Goal: Navigation & Orientation: Understand site structure

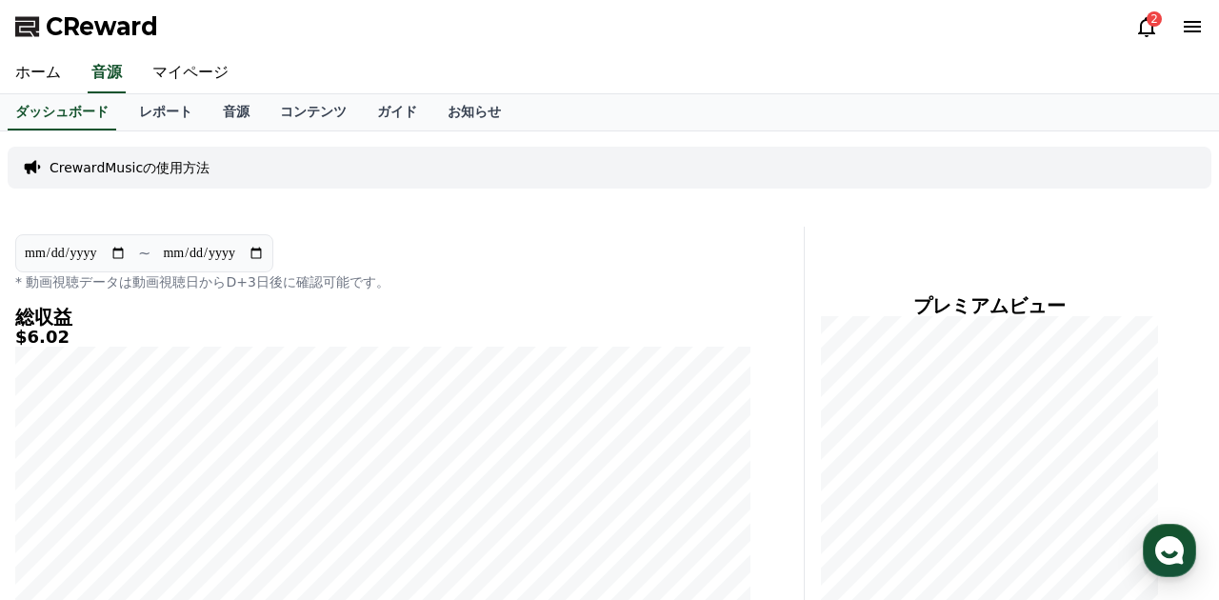
click at [719, 96] on div "ダッシュボード レポート 音源 コンテンツ ガイド お知らせ" at bounding box center [609, 112] width 1219 height 36
click at [736, 153] on div "CrewardMusicの使用方法" at bounding box center [610, 168] width 1204 height 42
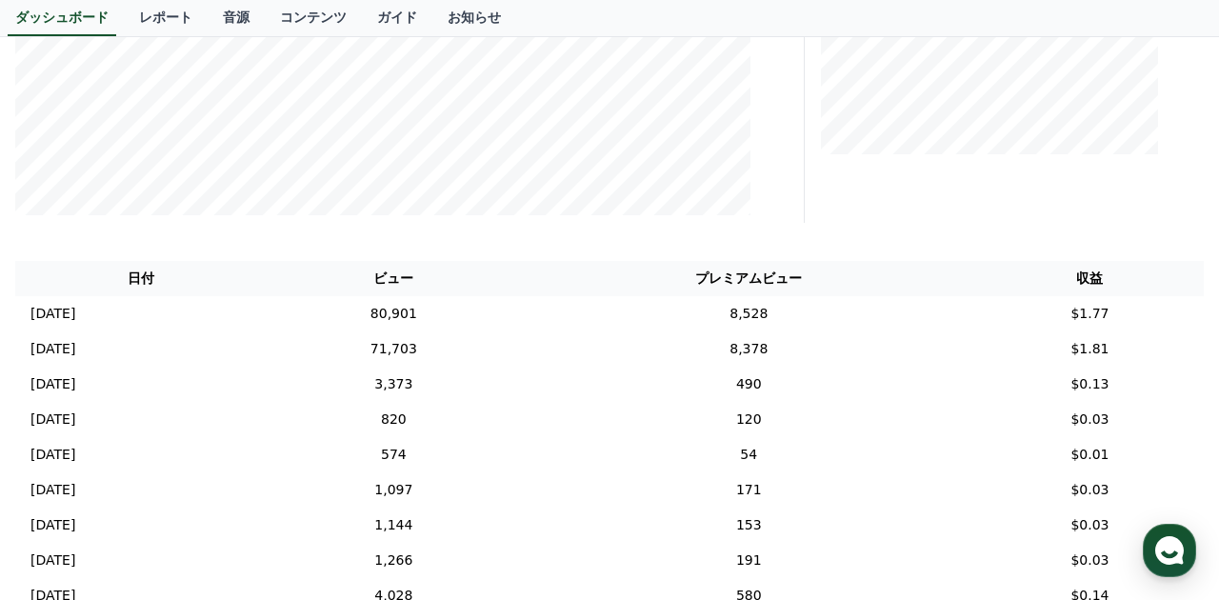
scroll to position [555, 0]
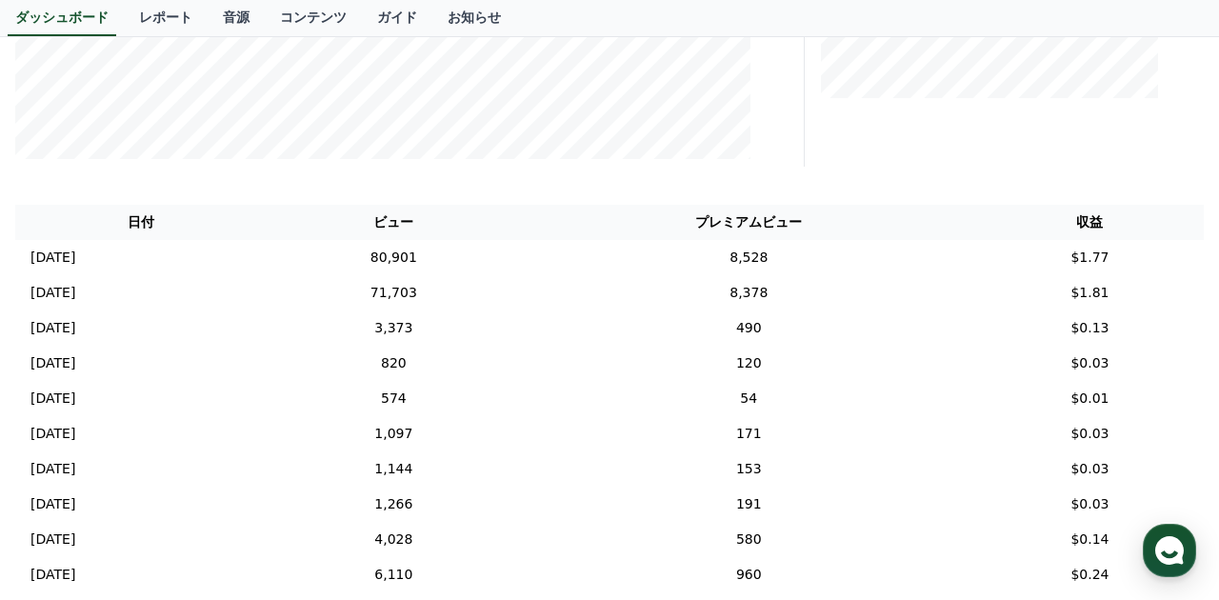
click at [616, 225] on th "プレミアムビュー" at bounding box center [749, 222] width 454 height 35
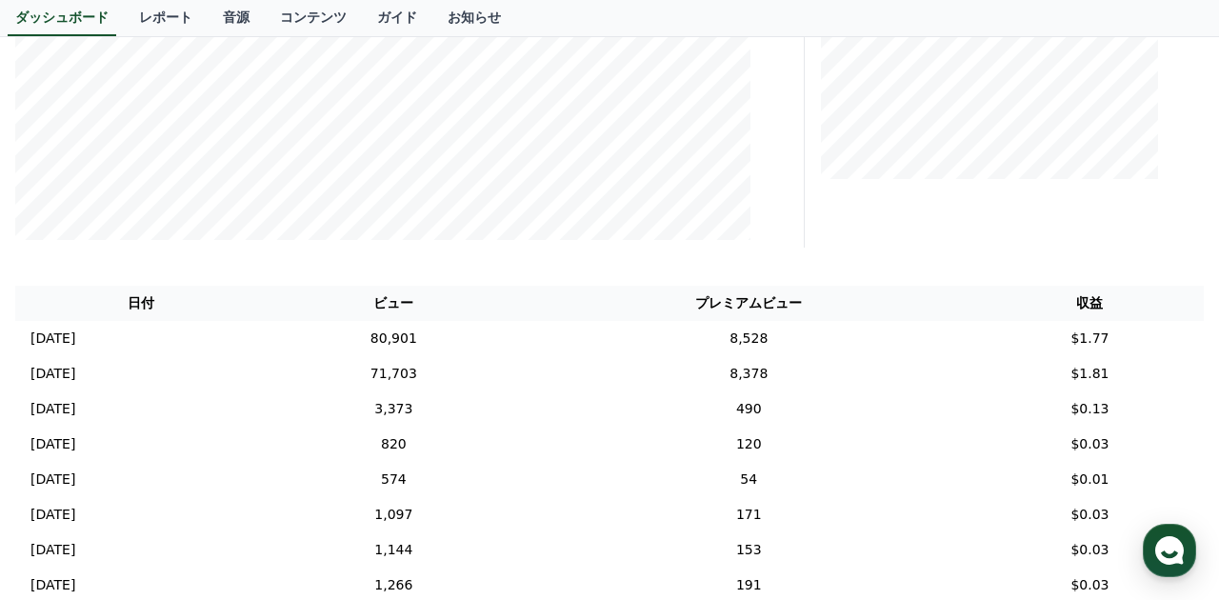
scroll to position [517, 0]
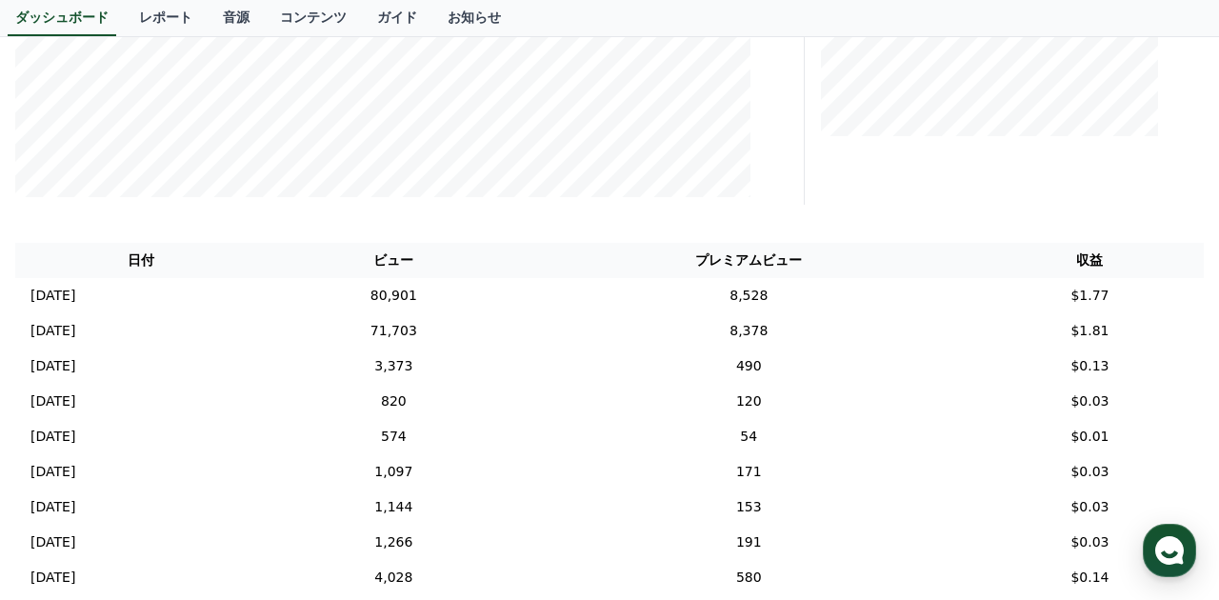
click at [628, 255] on th "プレミアムビュー" at bounding box center [749, 260] width 454 height 35
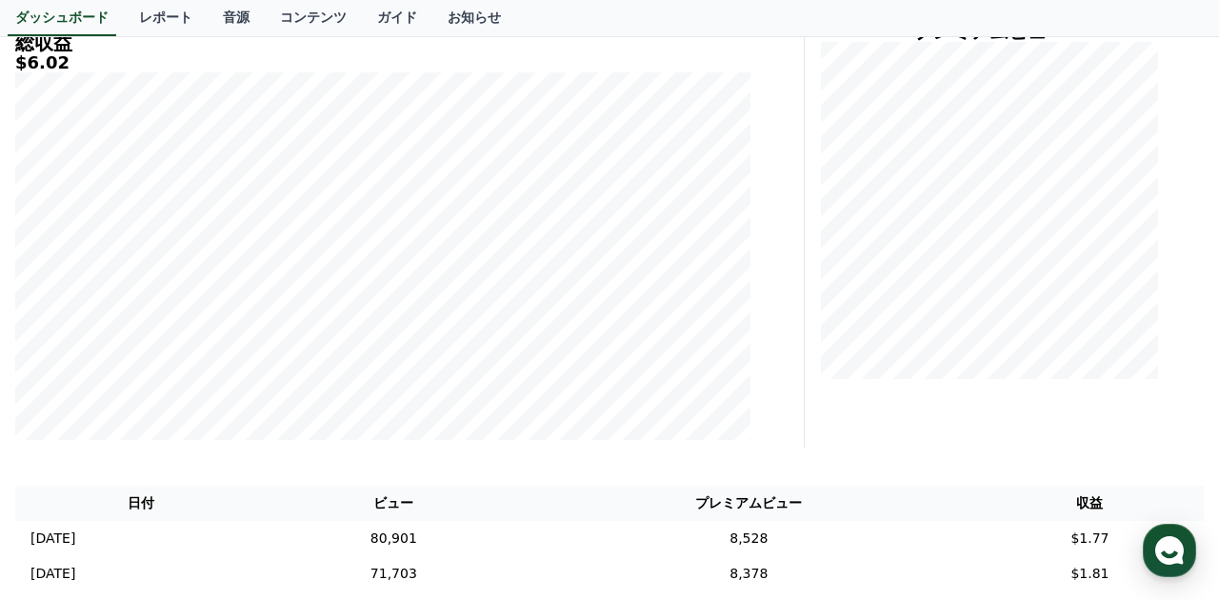
scroll to position [0, 0]
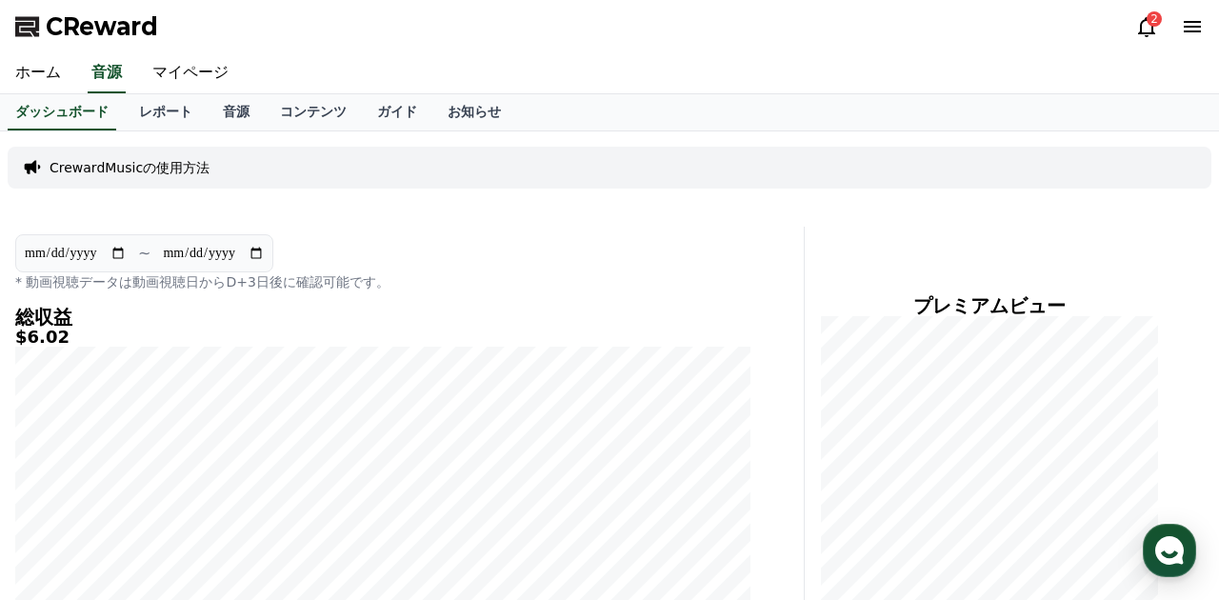
scroll to position [271, 0]
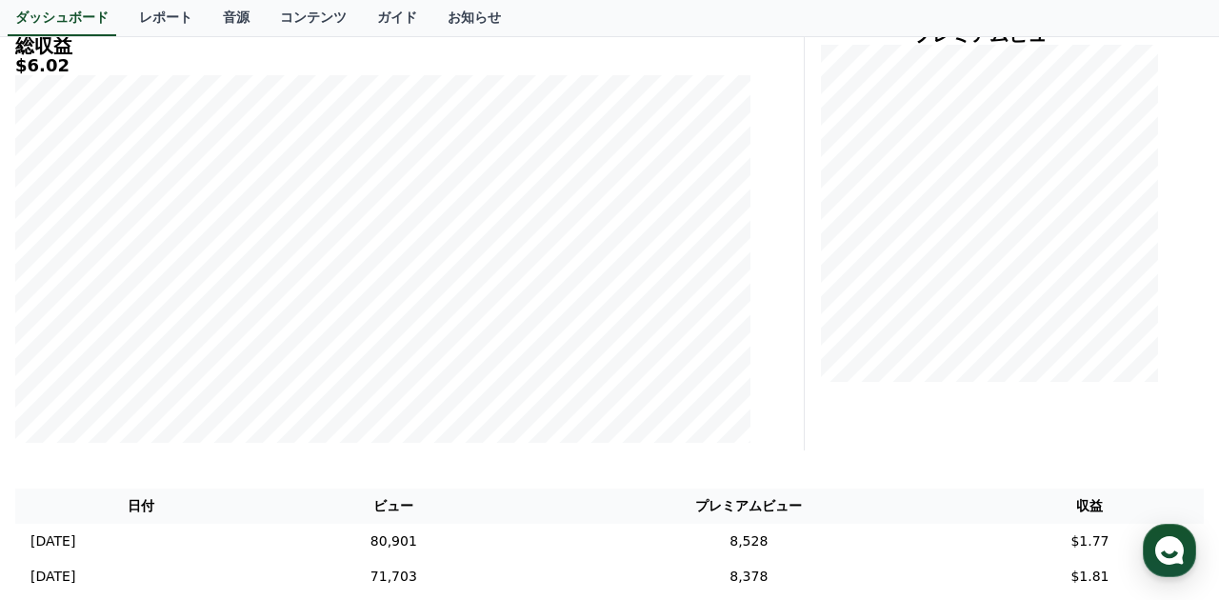
click at [778, 171] on div "**********" at bounding box center [406, 202] width 797 height 495
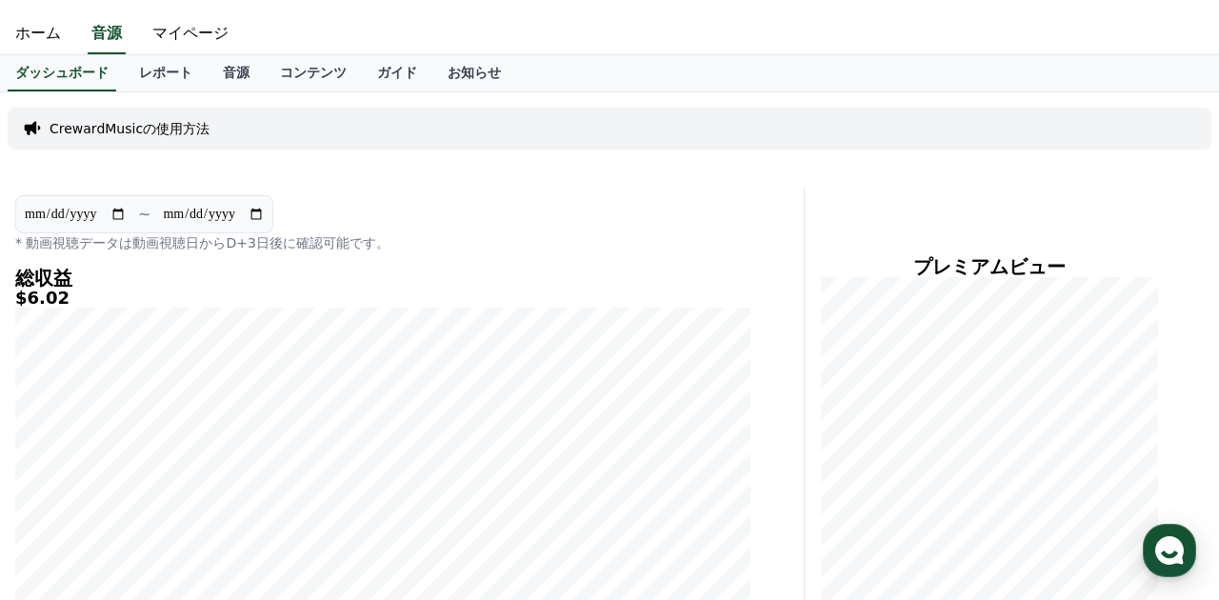
scroll to position [0, 0]
